Goal: Information Seeking & Learning: Learn about a topic

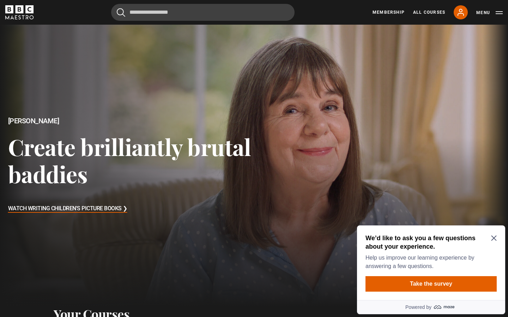
click at [496, 236] on icon "Close Maze Prompt" at bounding box center [493, 238] width 5 height 5
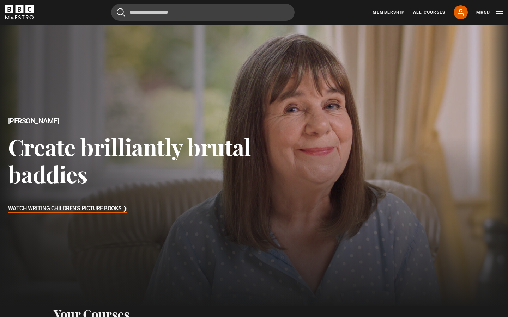
click at [71, 208] on h3 "Watch Writing Children's Picture Books ❯" at bounding box center [67, 209] width 119 height 11
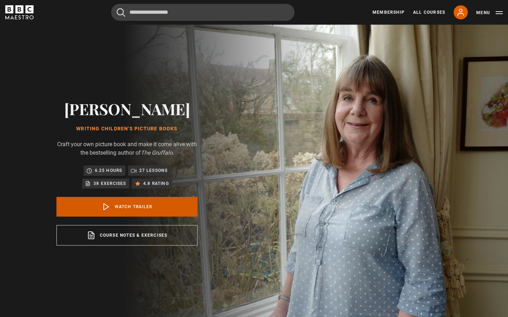
click at [119, 212] on link "Watch Trailer" at bounding box center [126, 207] width 141 height 20
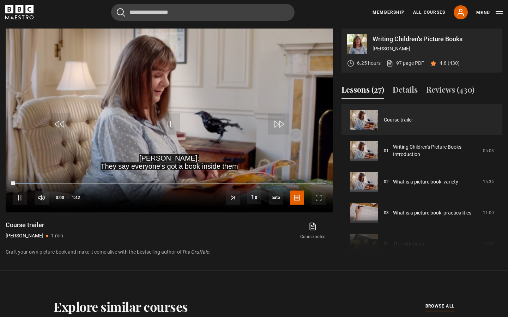
scroll to position [321, 0]
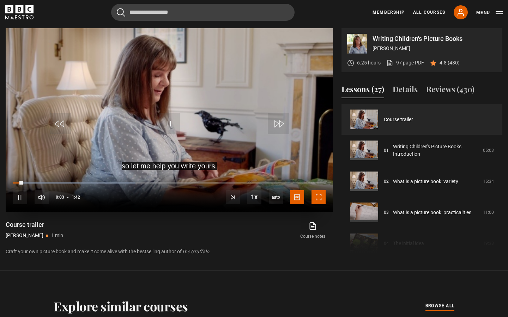
click at [317, 196] on span "Video Player" at bounding box center [318, 197] width 14 height 14
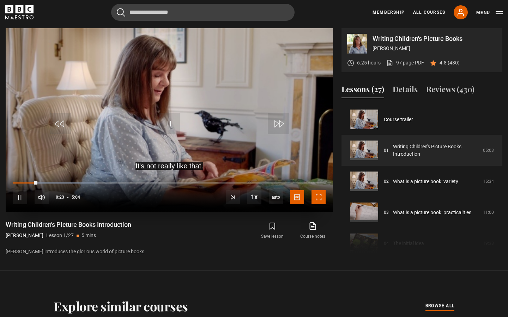
click at [320, 195] on span "Video Player" at bounding box center [318, 197] width 14 height 14
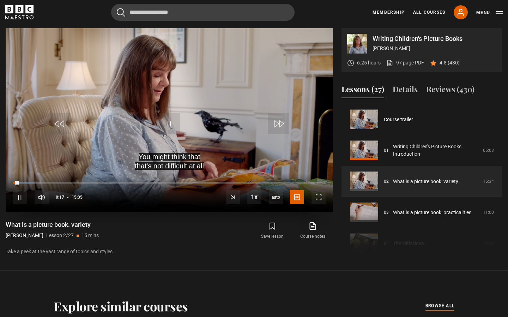
click at [218, 138] on video "Video Player" at bounding box center [169, 120] width 327 height 184
click at [444, 90] on button "Reviews (430)" at bounding box center [450, 91] width 48 height 15
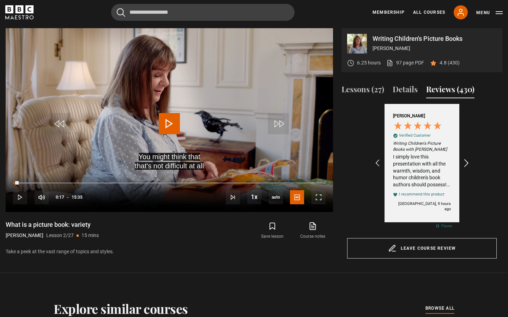
click at [469, 161] on icon "REVIEWS.io Carousel Scroll Right" at bounding box center [467, 163] width 10 height 10
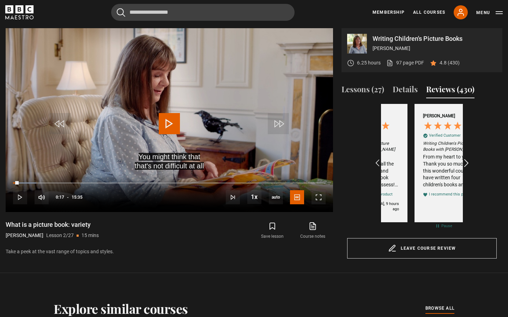
scroll to position [0, 82]
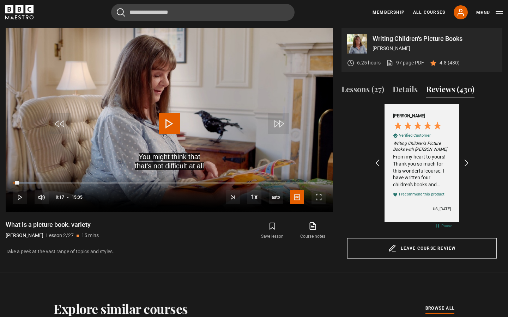
click at [419, 172] on div "From my heart to yours! Thank you so much for this wonderful course. I have wri…" at bounding box center [422, 171] width 58 height 35
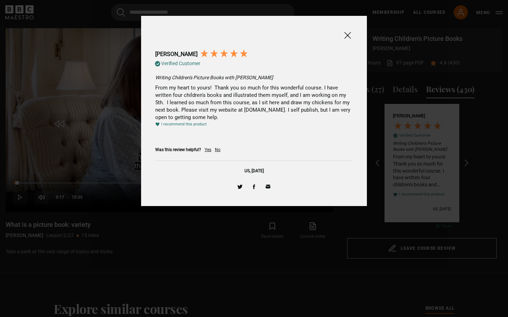
click at [335, 91] on div "From my heart to yours! Thank you so much for this wonderful course. I have wri…" at bounding box center [253, 102] width 197 height 37
click at [350, 32] on span at bounding box center [347, 35] width 8 height 9
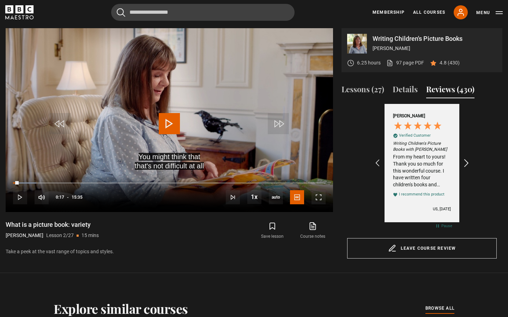
click at [466, 160] on icon "REVIEWS.io Carousel Scroll Right" at bounding box center [467, 163] width 10 height 10
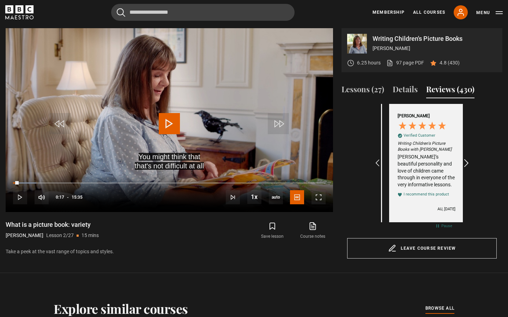
scroll to position [0, 164]
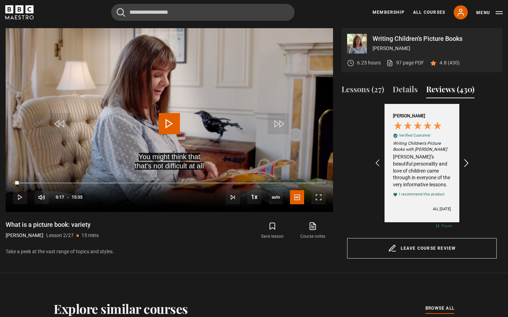
click at [466, 161] on icon "REVIEWS.io Carousel Scroll Right" at bounding box center [467, 163] width 10 height 10
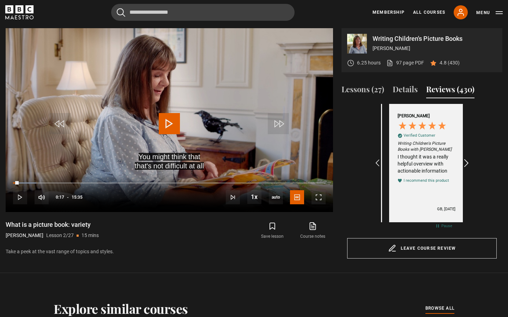
scroll to position [0, 245]
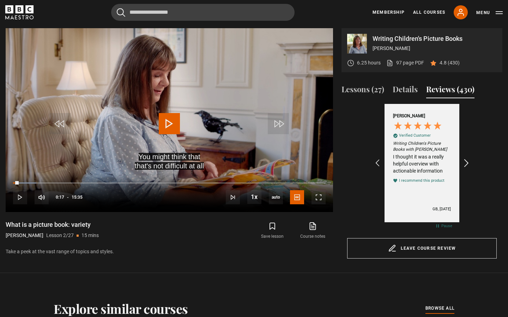
click at [466, 161] on icon "REVIEWS.io Carousel Scroll Right" at bounding box center [467, 163] width 10 height 10
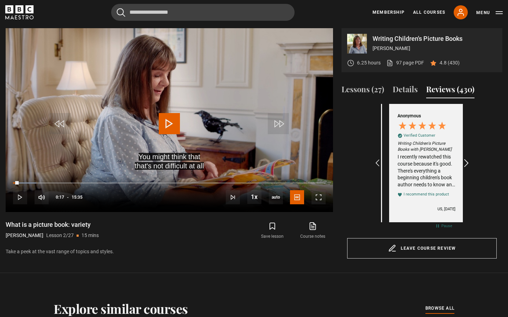
scroll to position [0, 409]
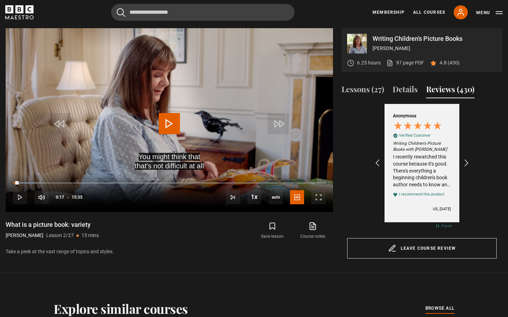
click at [485, 139] on div "Excellent 4.9 average 431 reviews [PERSON_NAME] Verified Customer Writing Child…" at bounding box center [421, 168] width 149 height 129
click at [399, 63] on link "97 page PDF (opens in new tab)" at bounding box center [405, 62] width 38 height 7
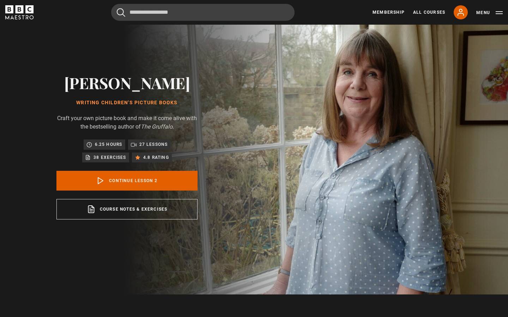
scroll to position [27, 0]
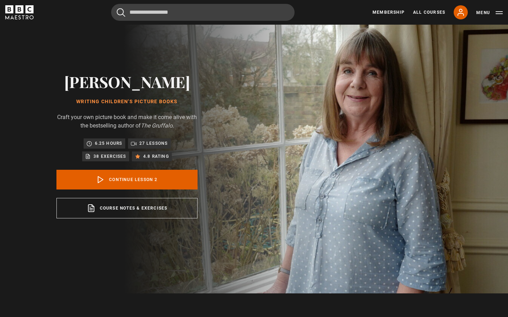
click at [108, 155] on p "38 exercises" at bounding box center [109, 156] width 32 height 7
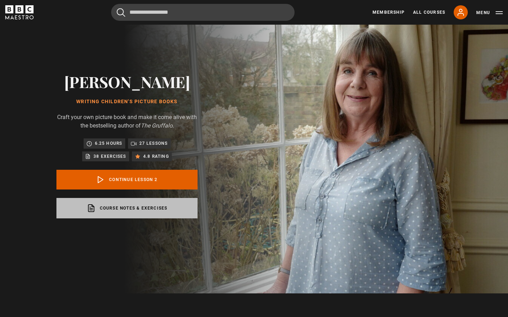
click at [94, 210] on icon at bounding box center [91, 208] width 9 height 8
